Goal: Information Seeking & Learning: Learn about a topic

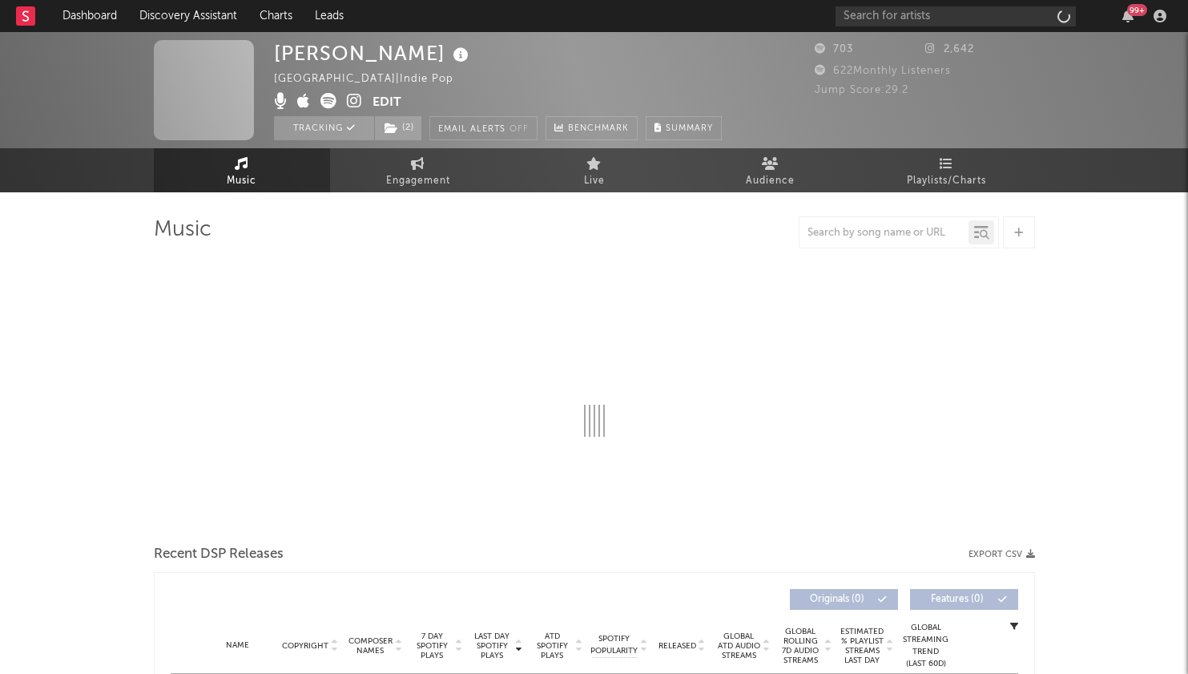
select select "6m"
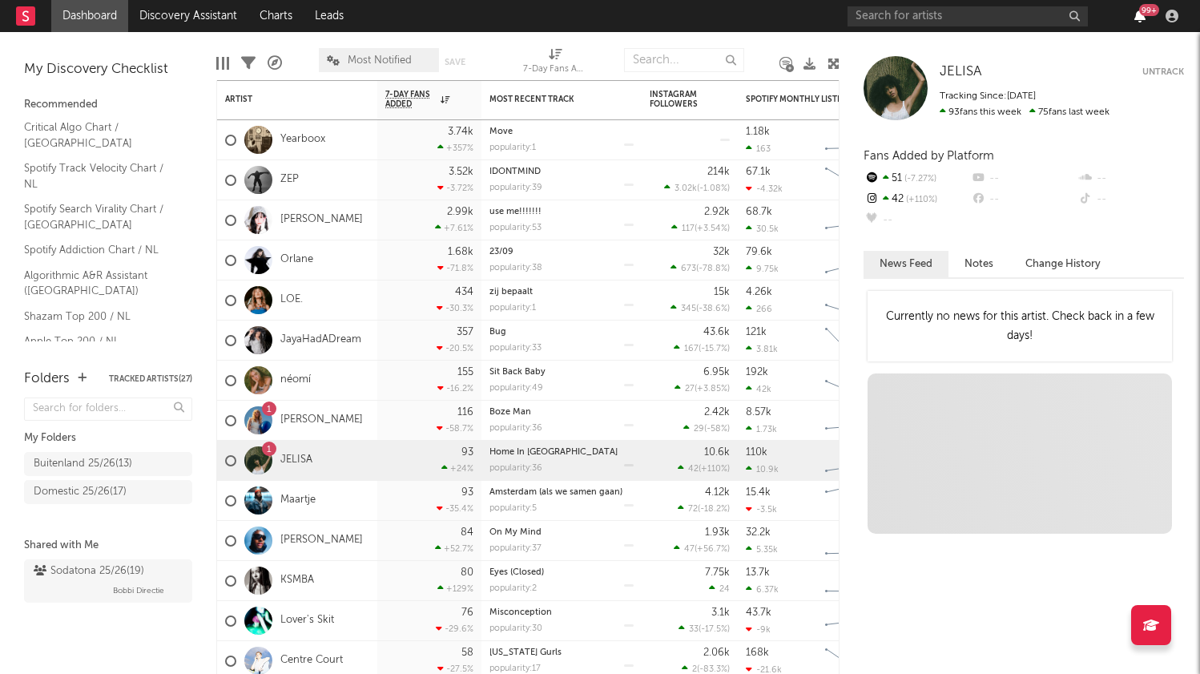
click at [1142, 17] on icon "button" at bounding box center [1139, 16] width 11 height 13
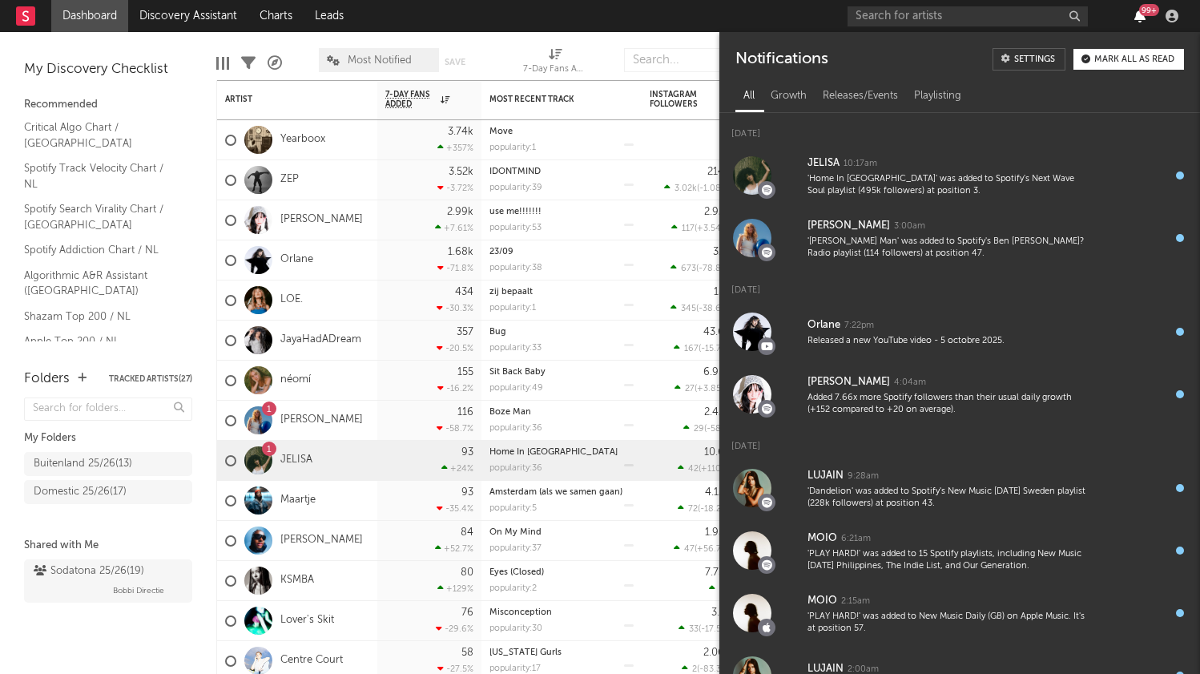
click at [1142, 17] on icon "button" at bounding box center [1139, 16] width 11 height 13
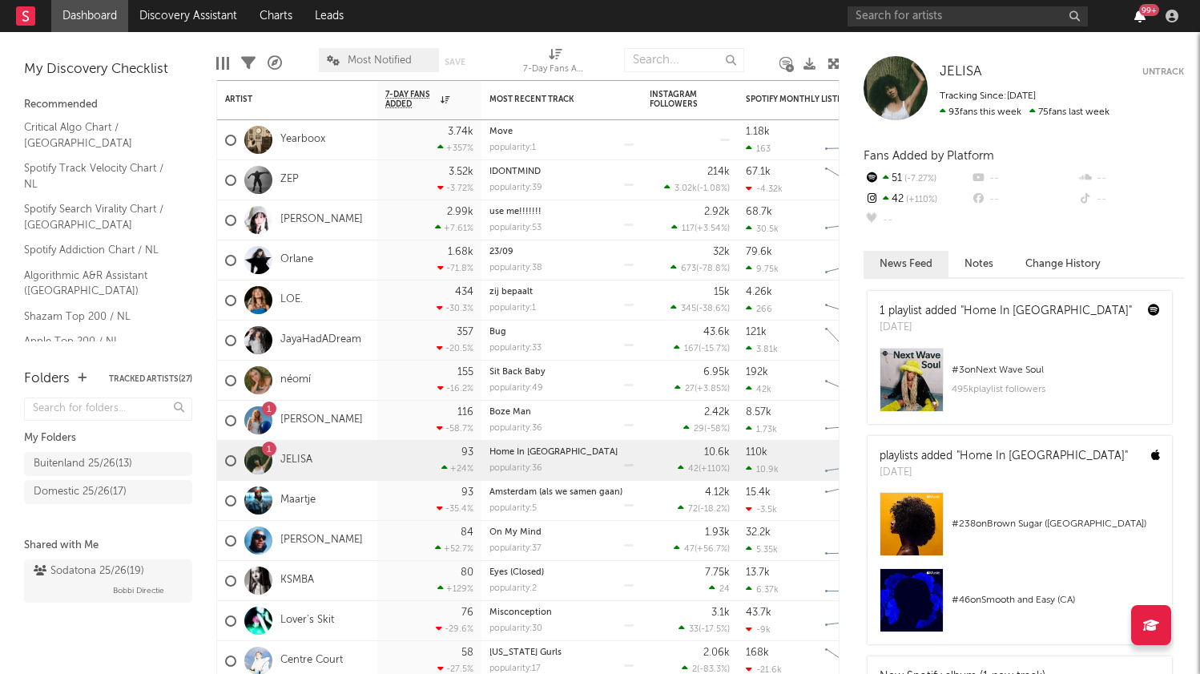
click at [1141, 17] on icon "button" at bounding box center [1139, 16] width 11 height 13
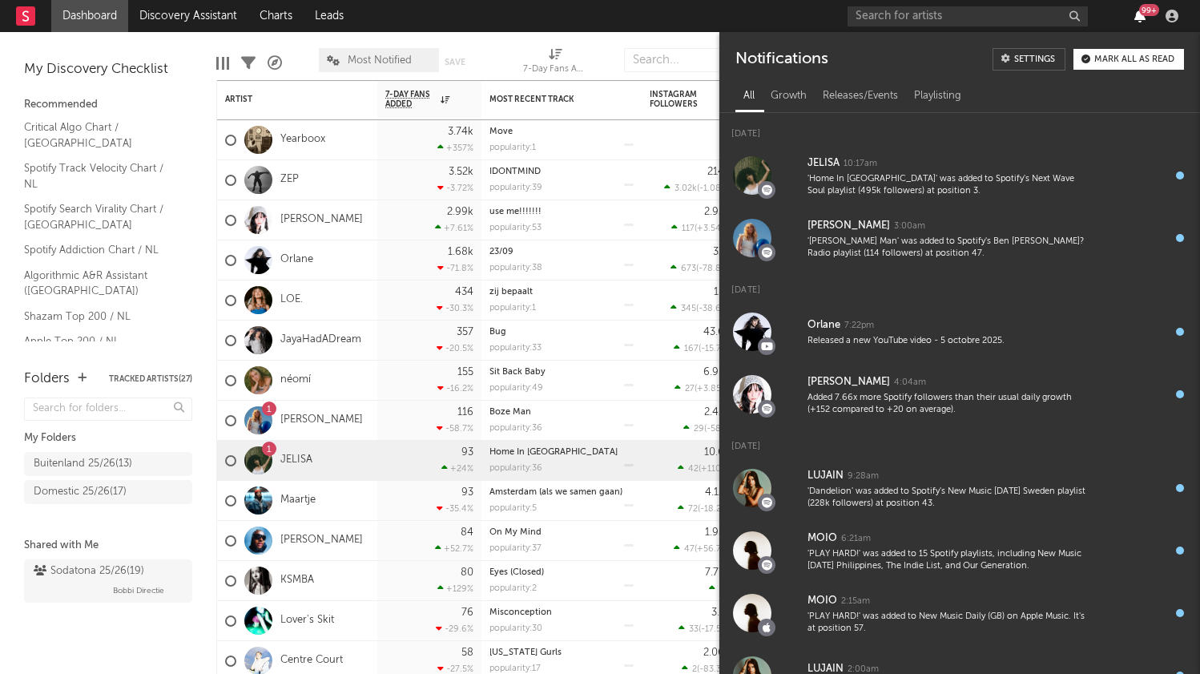
click at [1141, 17] on icon "button" at bounding box center [1139, 16] width 11 height 13
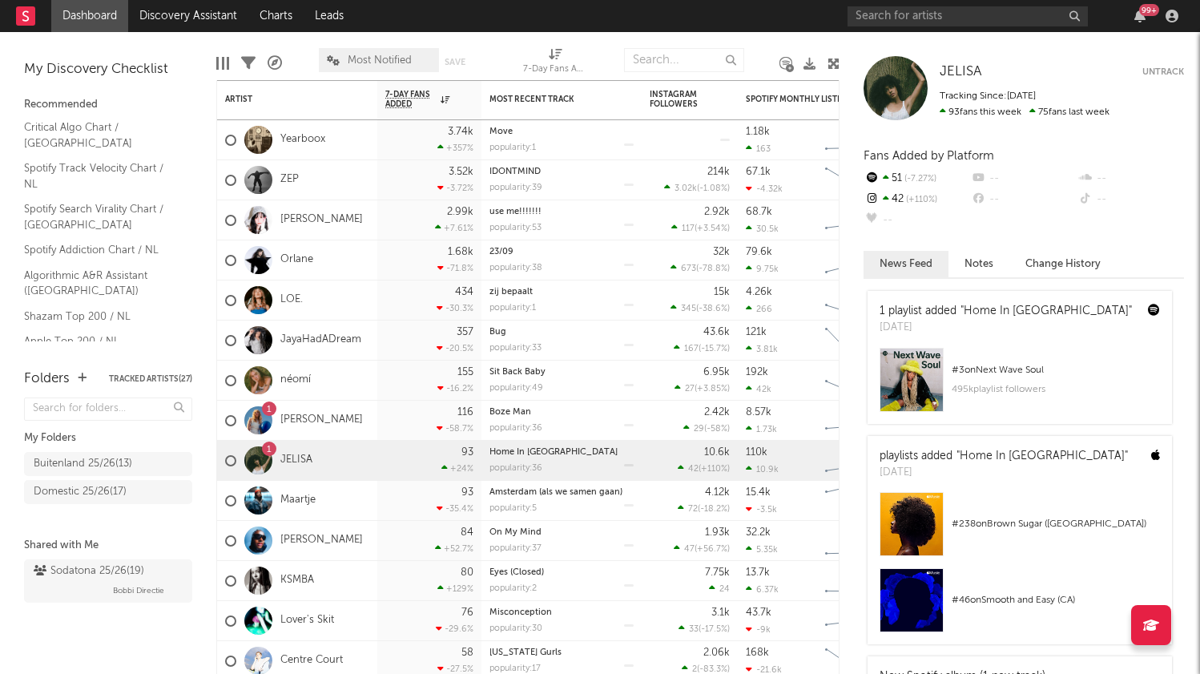
click at [495, 39] on div "Edit Columns Filters A&R Pipeline Most Notified Save Save as 7-Day Fans Added (…" at bounding box center [527, 56] width 623 height 48
click at [356, 420] on div "1 [PERSON_NAME]" at bounding box center [297, 420] width 160 height 40
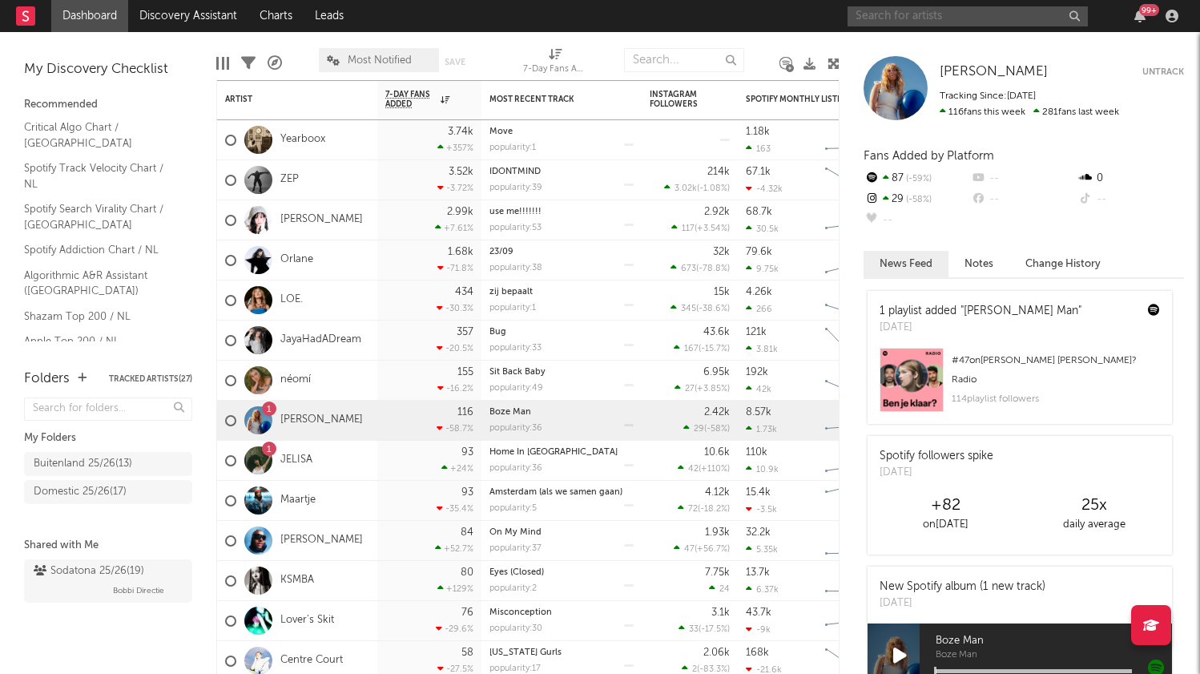
click at [935, 20] on input "text" at bounding box center [967, 16] width 240 height 20
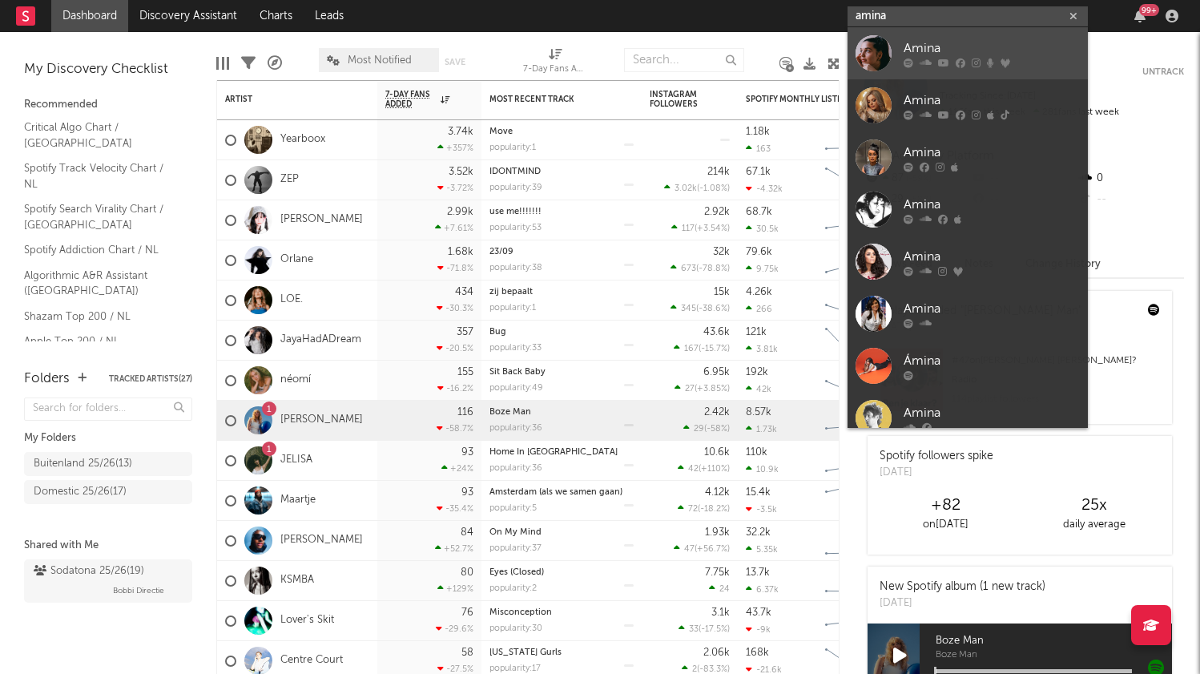
type input "amina"
click at [971, 48] on div "Amina" at bounding box center [991, 47] width 176 height 19
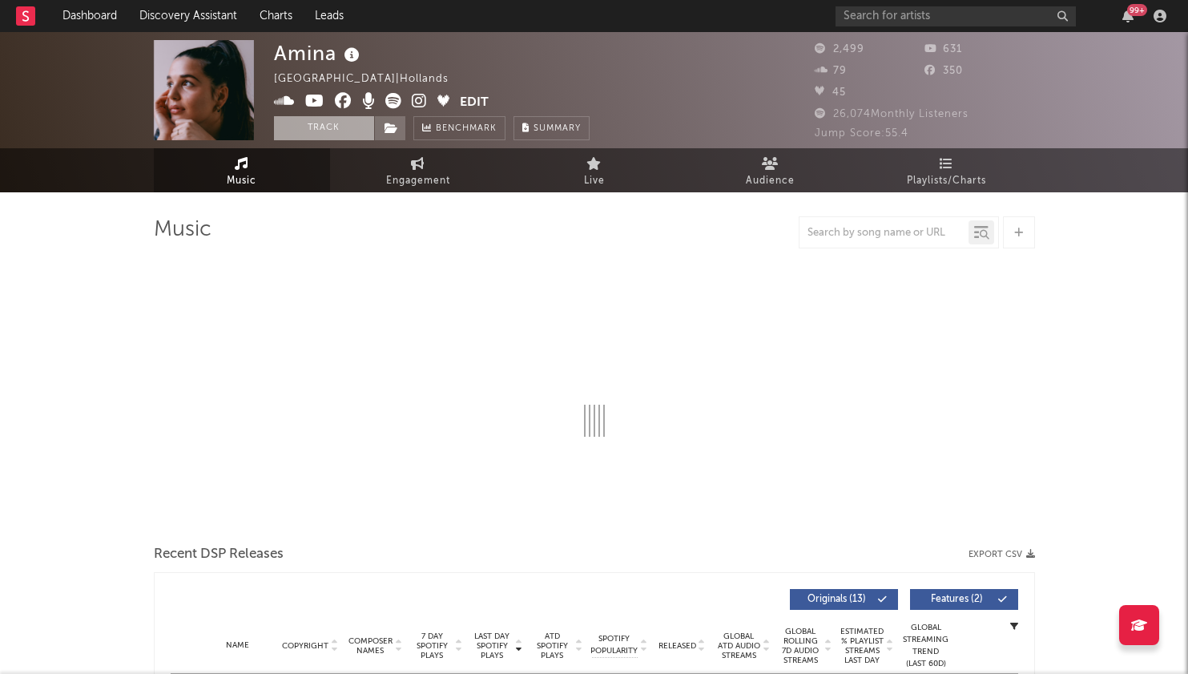
click at [318, 120] on button "Track" at bounding box center [324, 128] width 100 height 24
select select "6m"
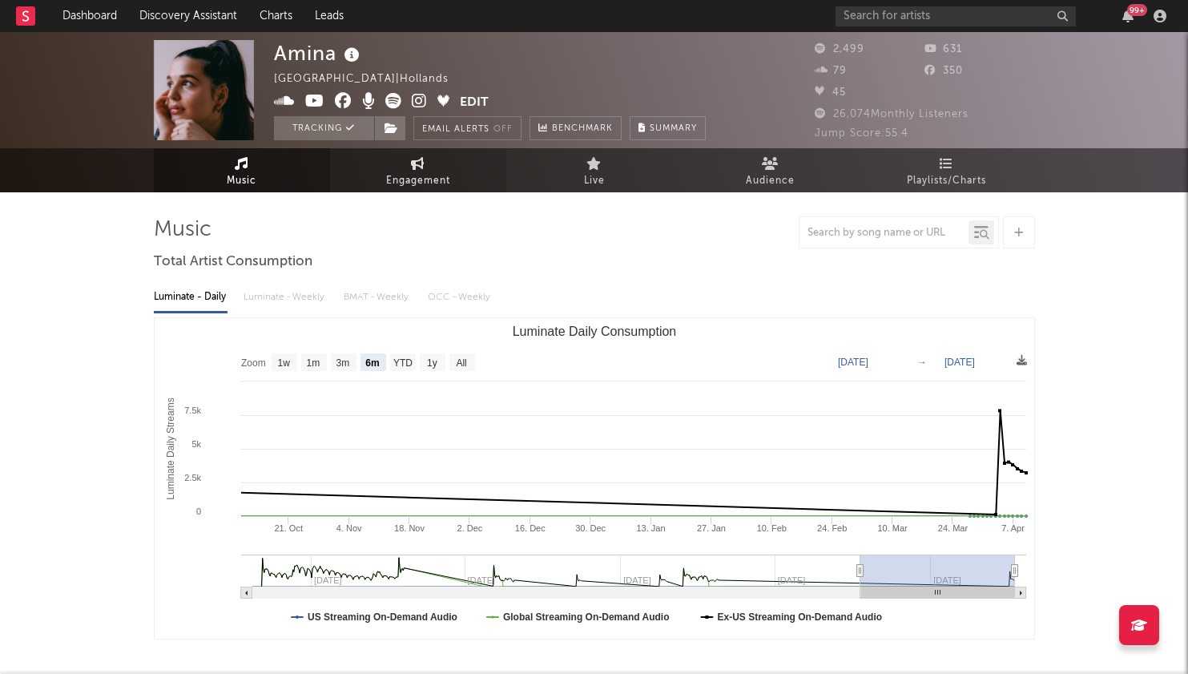
click at [416, 175] on span "Engagement" at bounding box center [418, 180] width 64 height 19
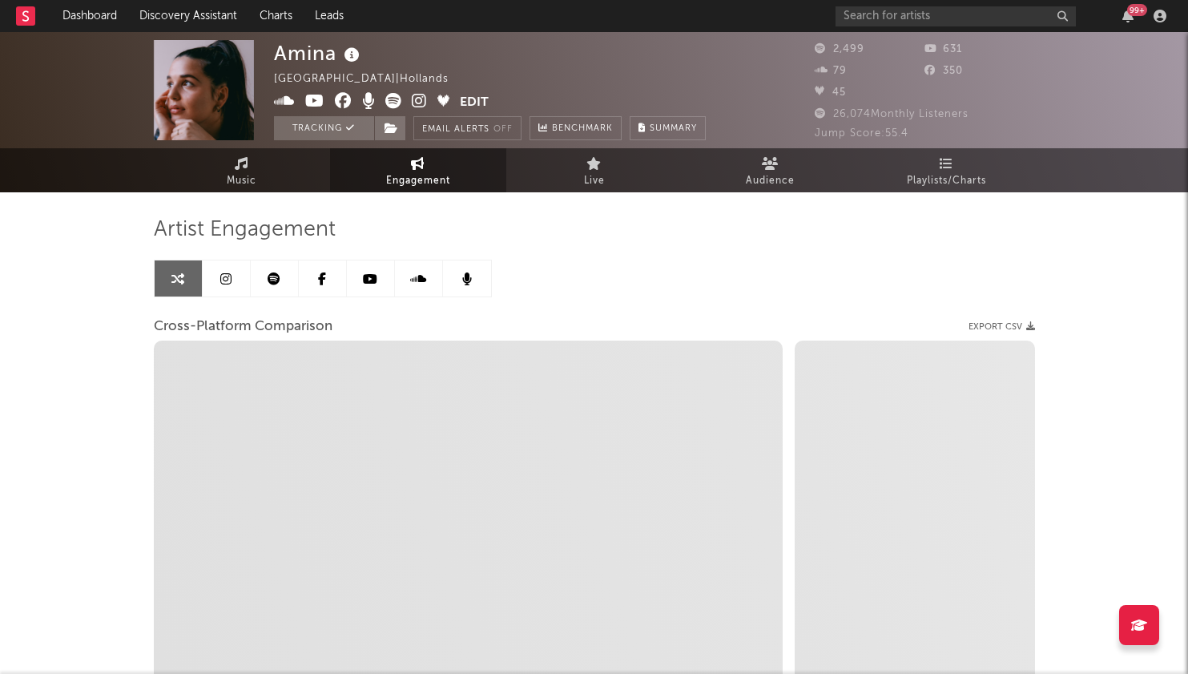
select select "1w"
click at [219, 276] on link at bounding box center [227, 278] width 48 height 36
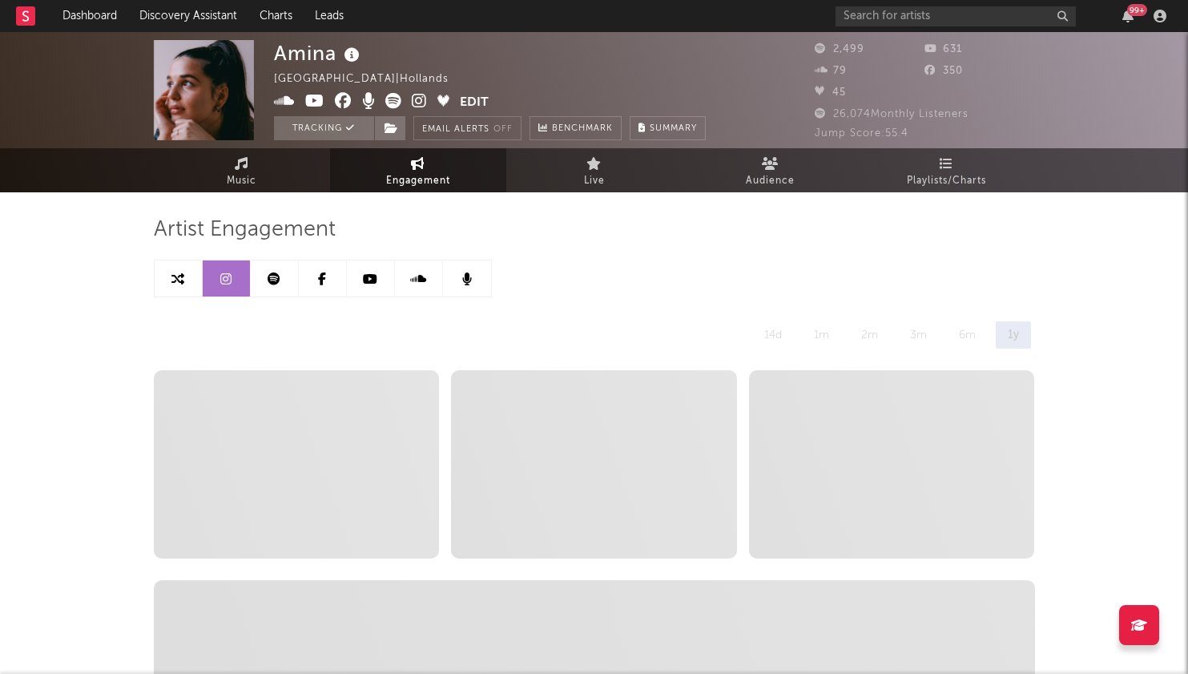
select select "1w"
click at [281, 276] on link at bounding box center [275, 278] width 48 height 36
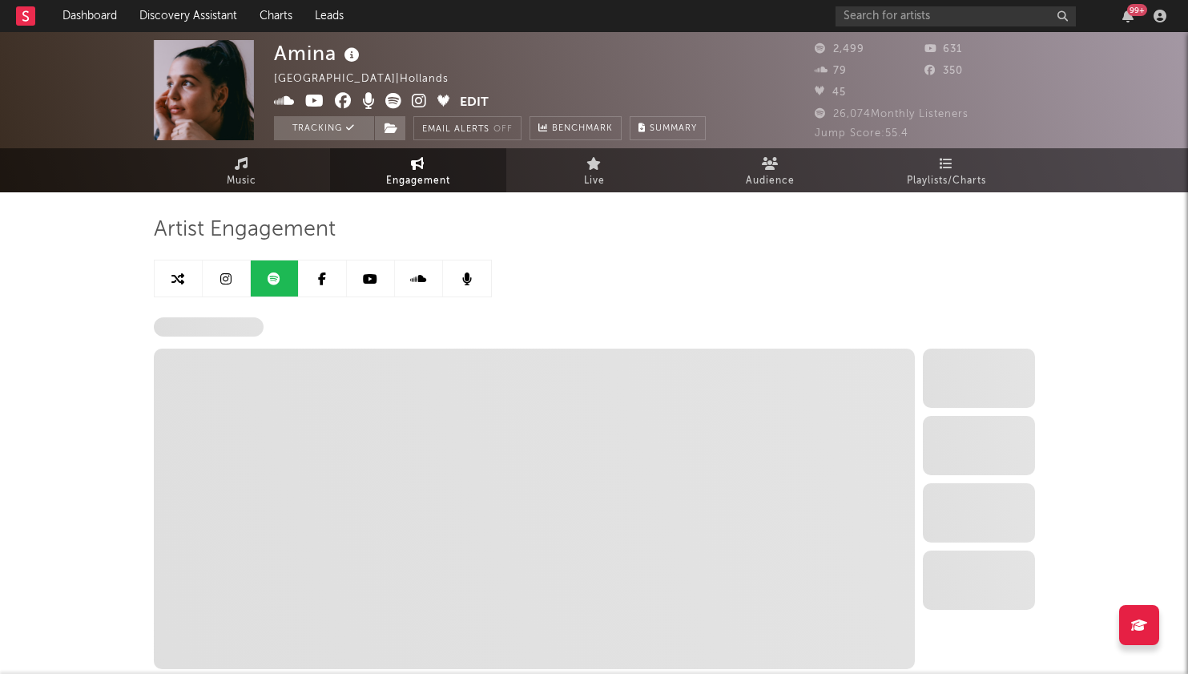
select select "6m"
select select "1w"
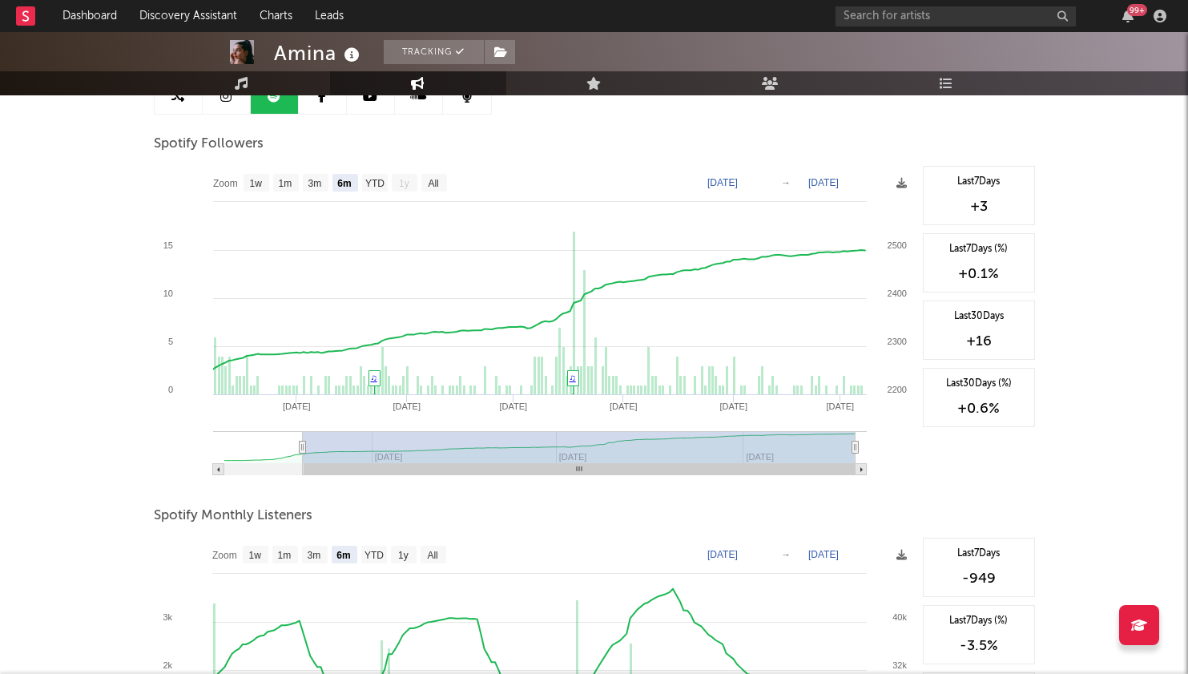
scroll to position [37, 0]
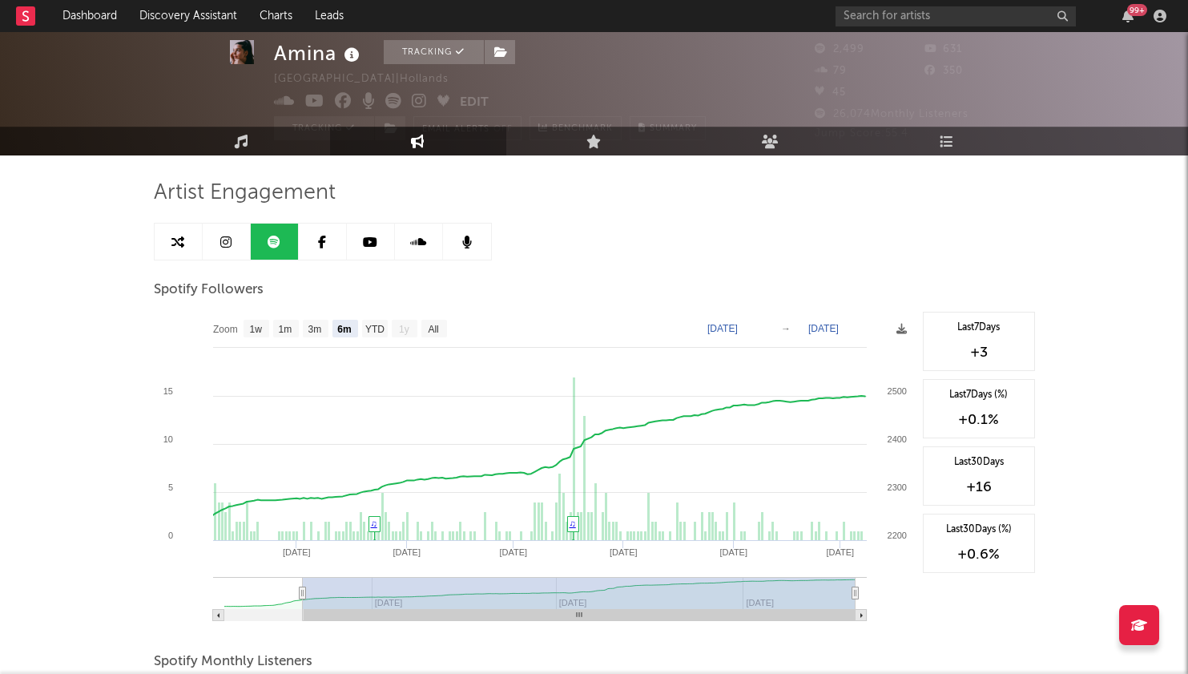
click at [232, 247] on link at bounding box center [227, 241] width 48 height 36
select select "1w"
